Goal: Task Accomplishment & Management: Manage account settings

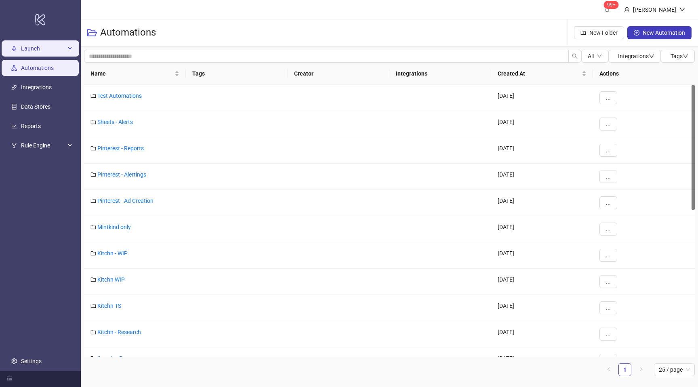
click at [58, 48] on span "Launch" at bounding box center [43, 48] width 44 height 16
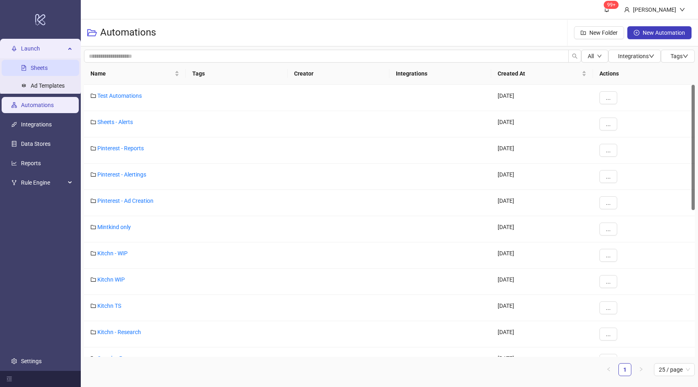
click at [48, 71] on link "Sheets" at bounding box center [39, 68] width 17 height 6
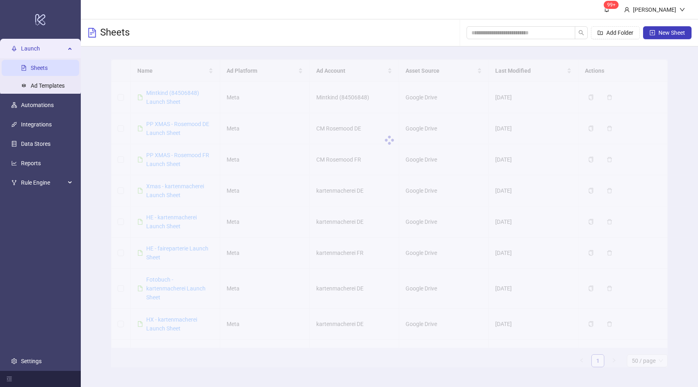
click at [166, 98] on div at bounding box center [389, 140] width 556 height 162
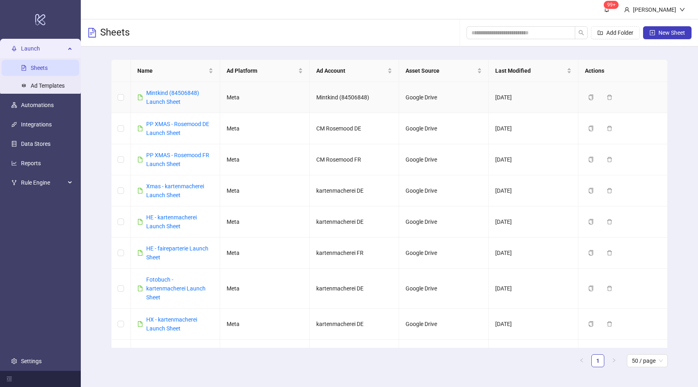
click at [166, 98] on link "Mintkind (84506848) Launch Sheet" at bounding box center [172, 97] width 53 height 15
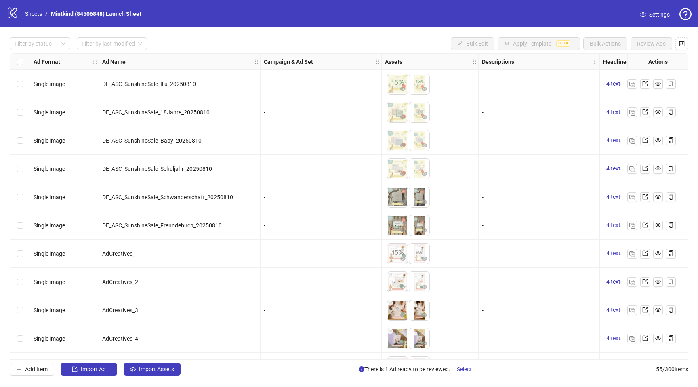
click at [653, 17] on span "Settings" at bounding box center [659, 14] width 21 height 9
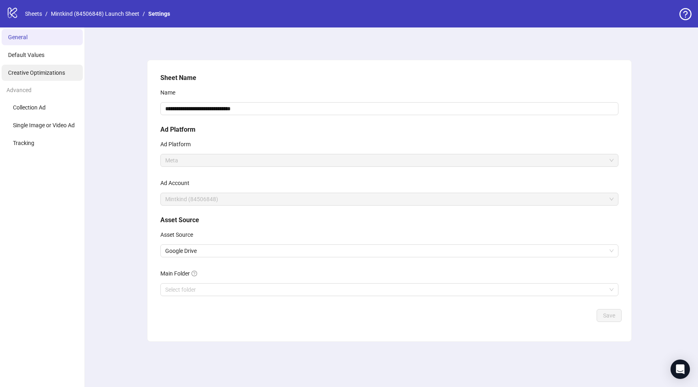
click at [42, 77] on li "Creative Optimizations" at bounding box center [42, 73] width 81 height 16
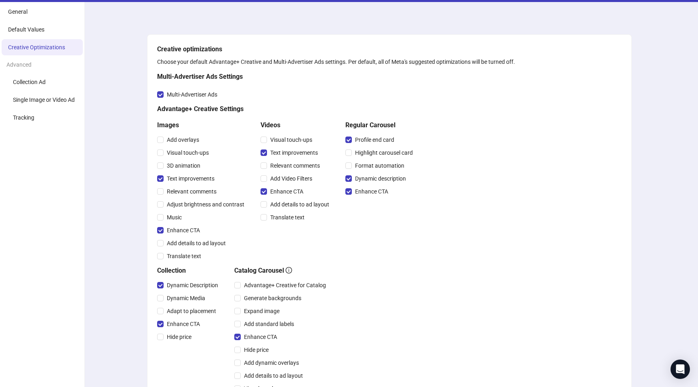
scroll to position [24, 0]
